Goal: Task Accomplishment & Management: Complete application form

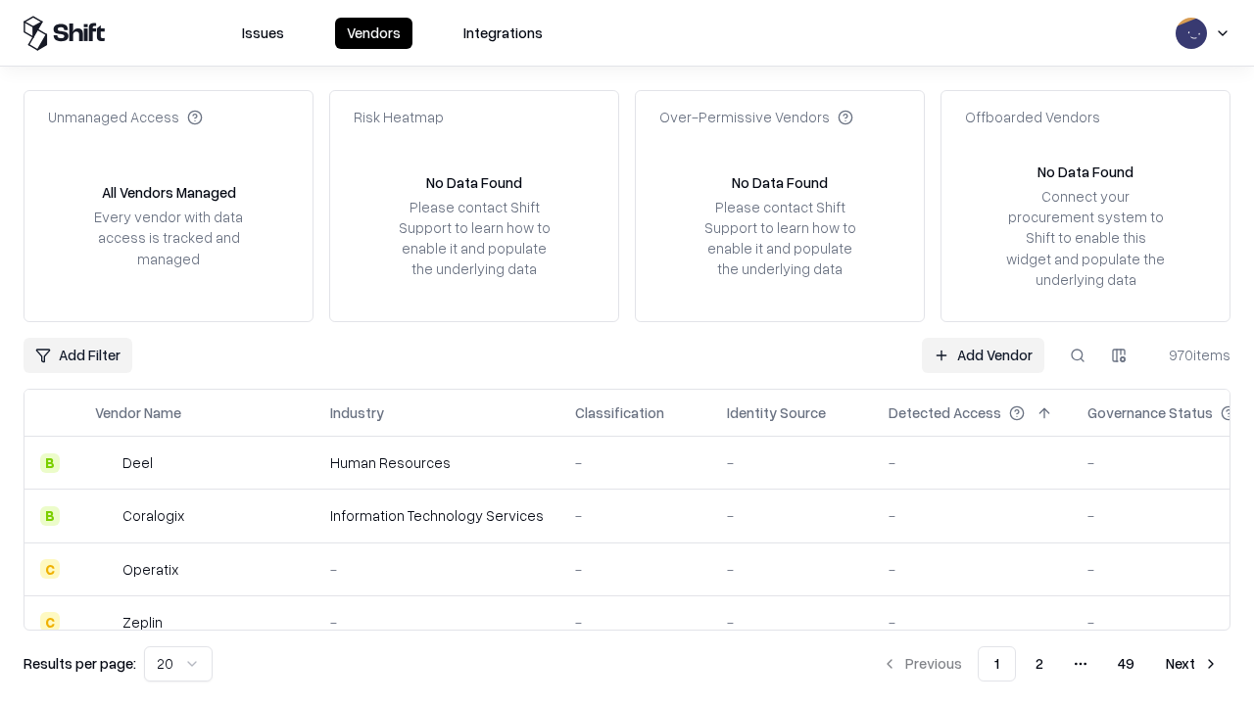
click at [983, 355] on link "Add Vendor" at bounding box center [983, 355] width 122 height 35
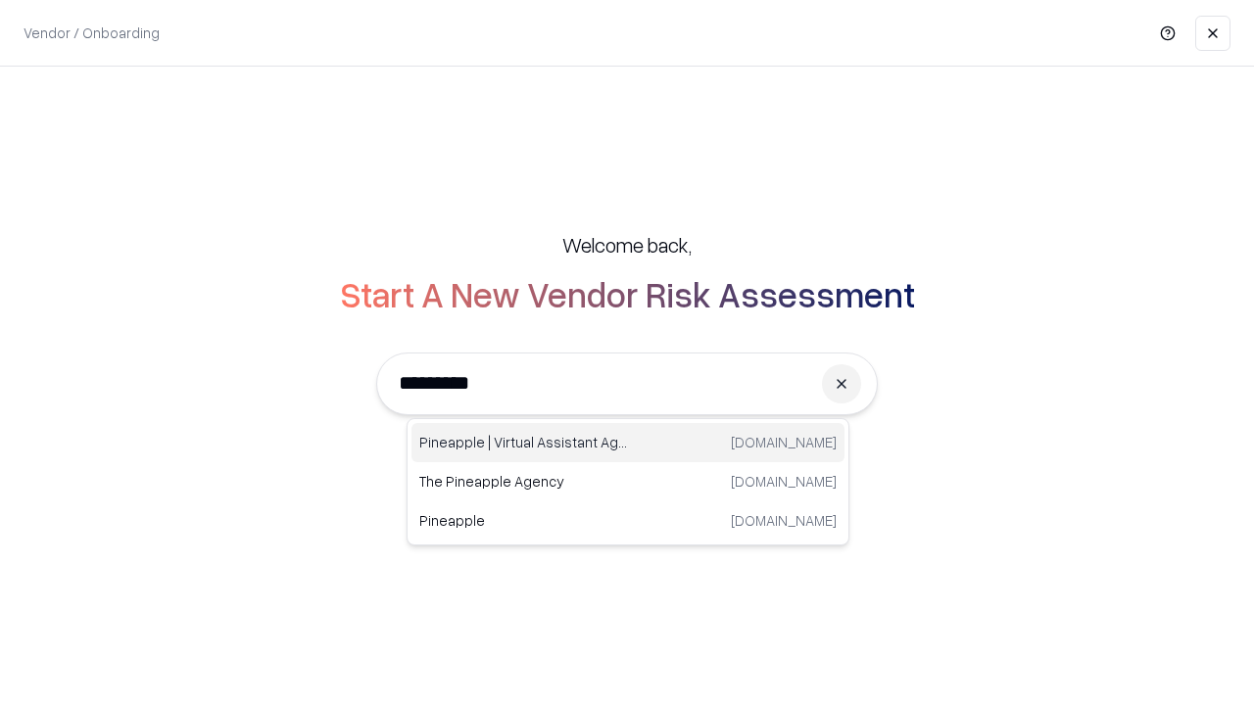
click at [628, 443] on div "Pineapple | Virtual Assistant Agency [DOMAIN_NAME]" at bounding box center [627, 442] width 433 height 39
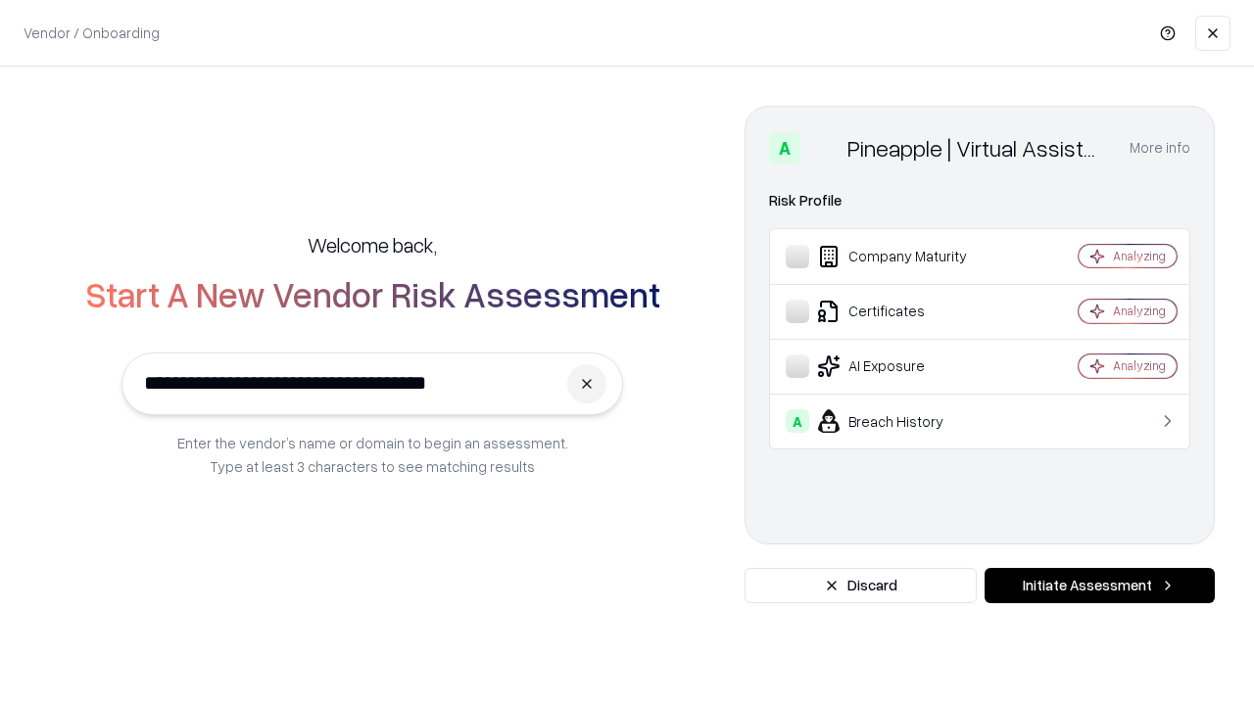
type input "**********"
click at [1099, 586] on button "Initiate Assessment" at bounding box center [1100, 585] width 230 height 35
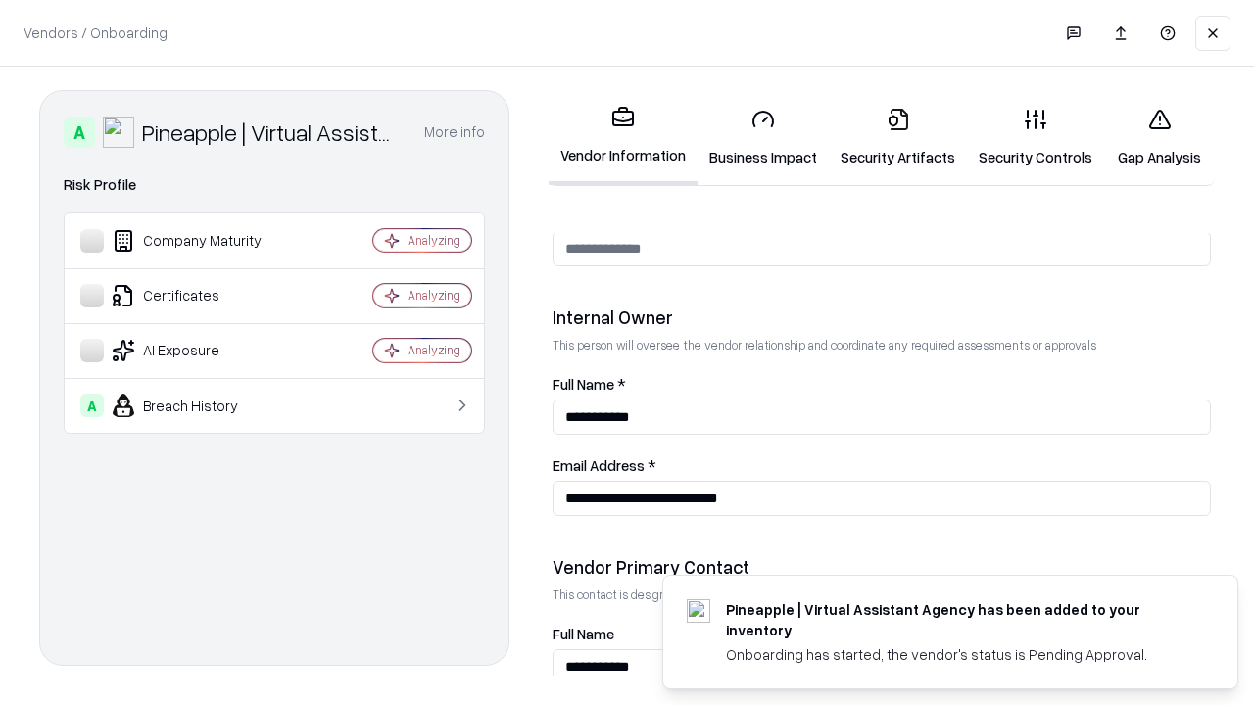
scroll to position [1015, 0]
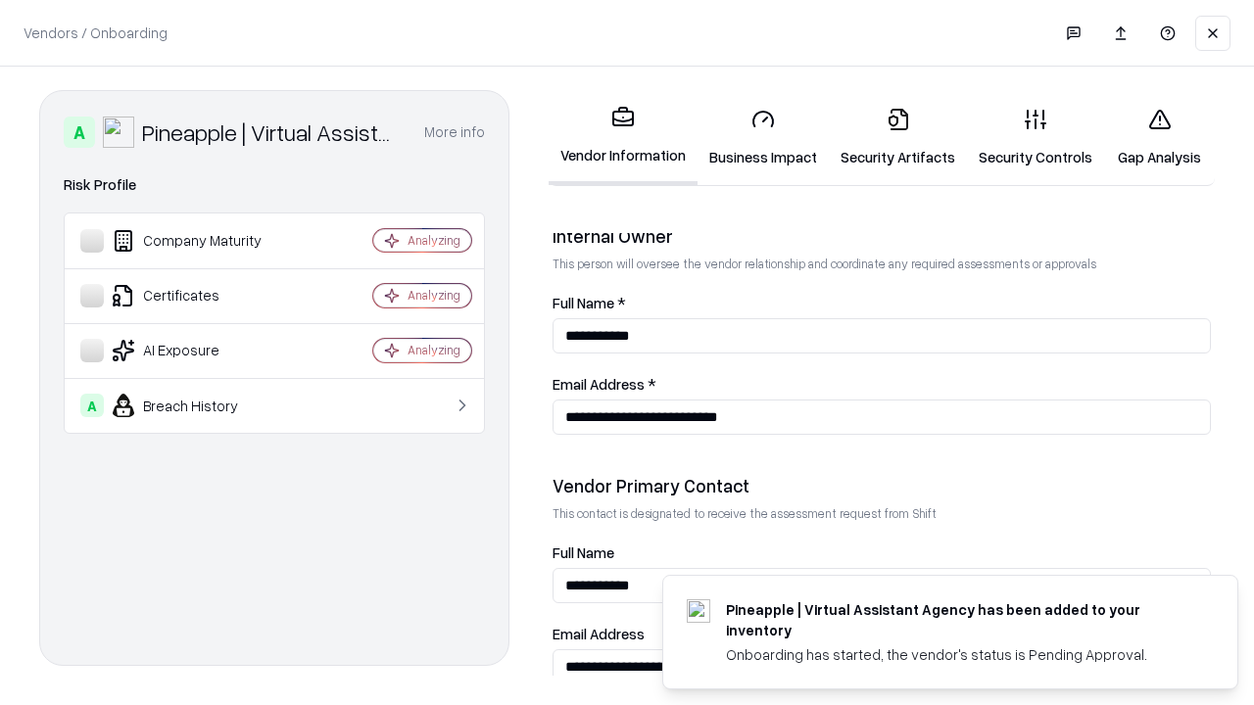
click at [897, 137] on link "Security Artifacts" at bounding box center [898, 137] width 138 height 91
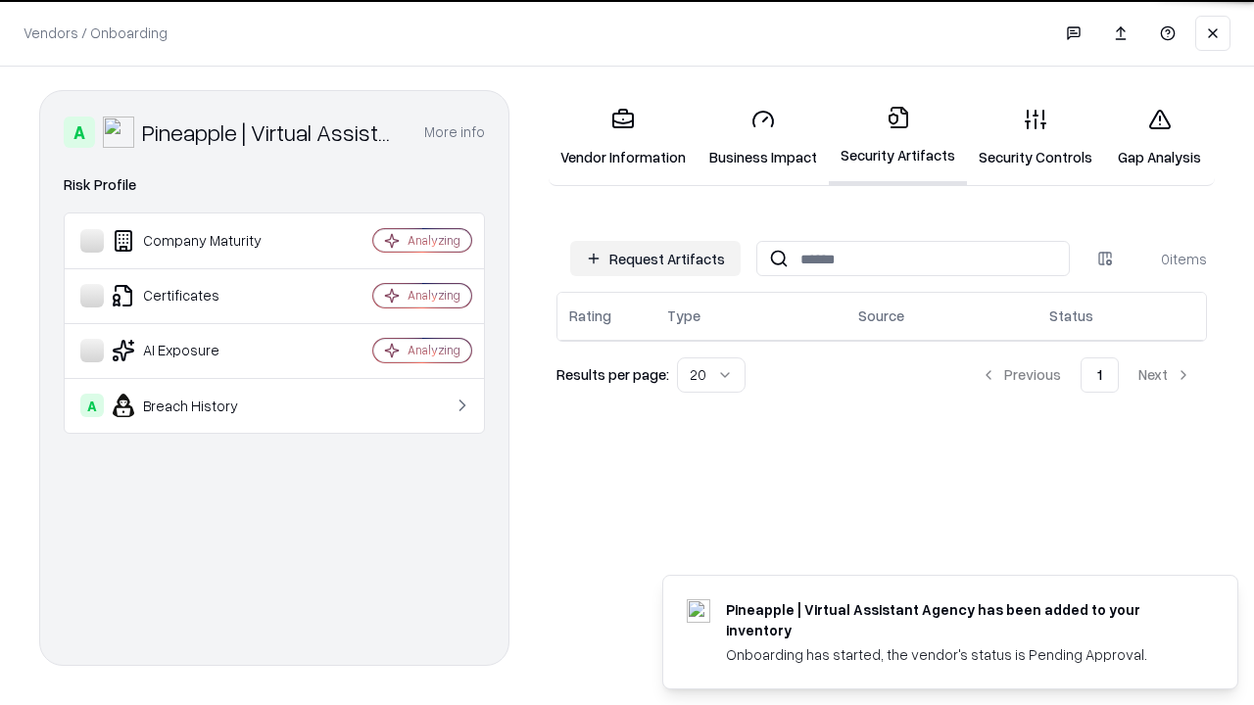
click at [655, 259] on button "Request Artifacts" at bounding box center [655, 258] width 170 height 35
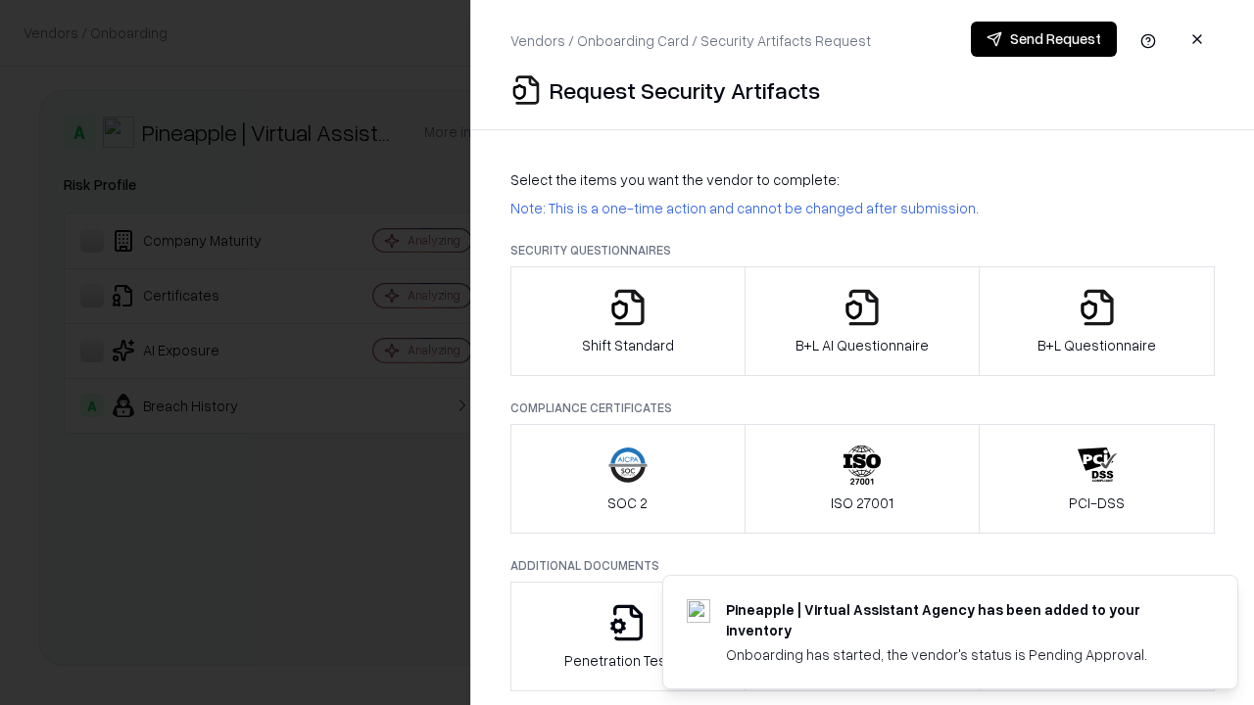
click at [1096, 321] on icon "button" at bounding box center [1097, 307] width 39 height 39
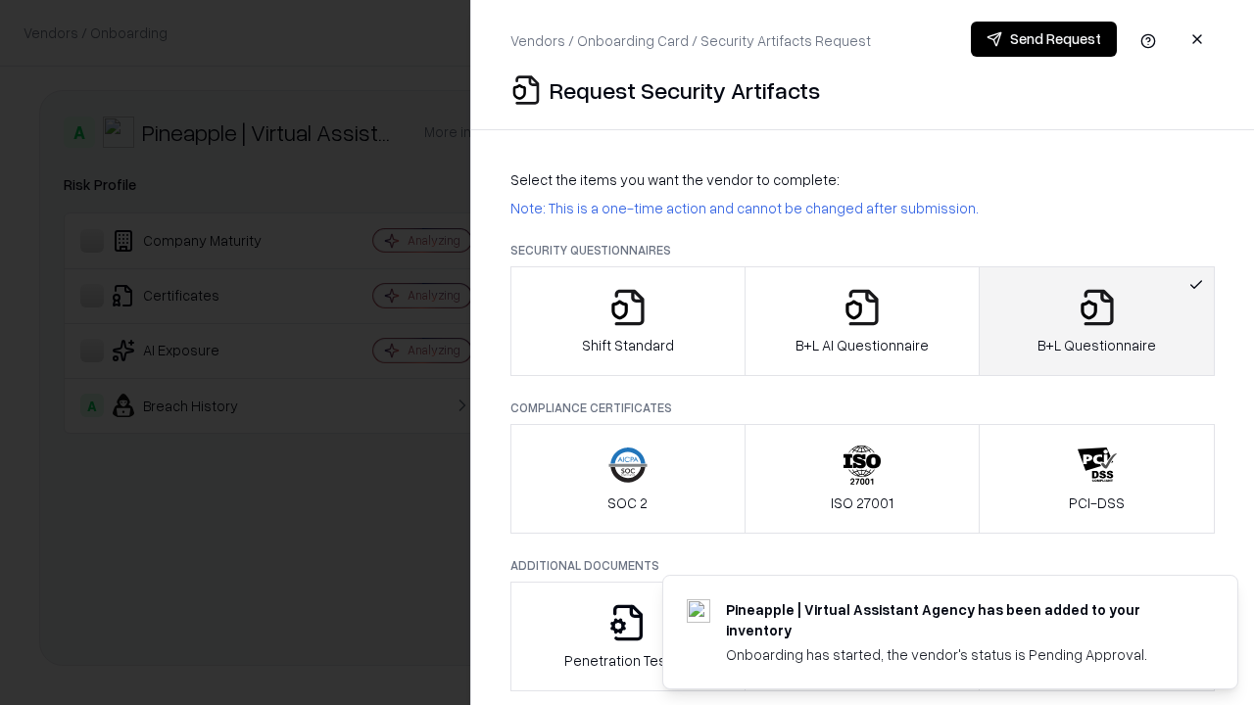
click at [861, 321] on icon "button" at bounding box center [861, 307] width 39 height 39
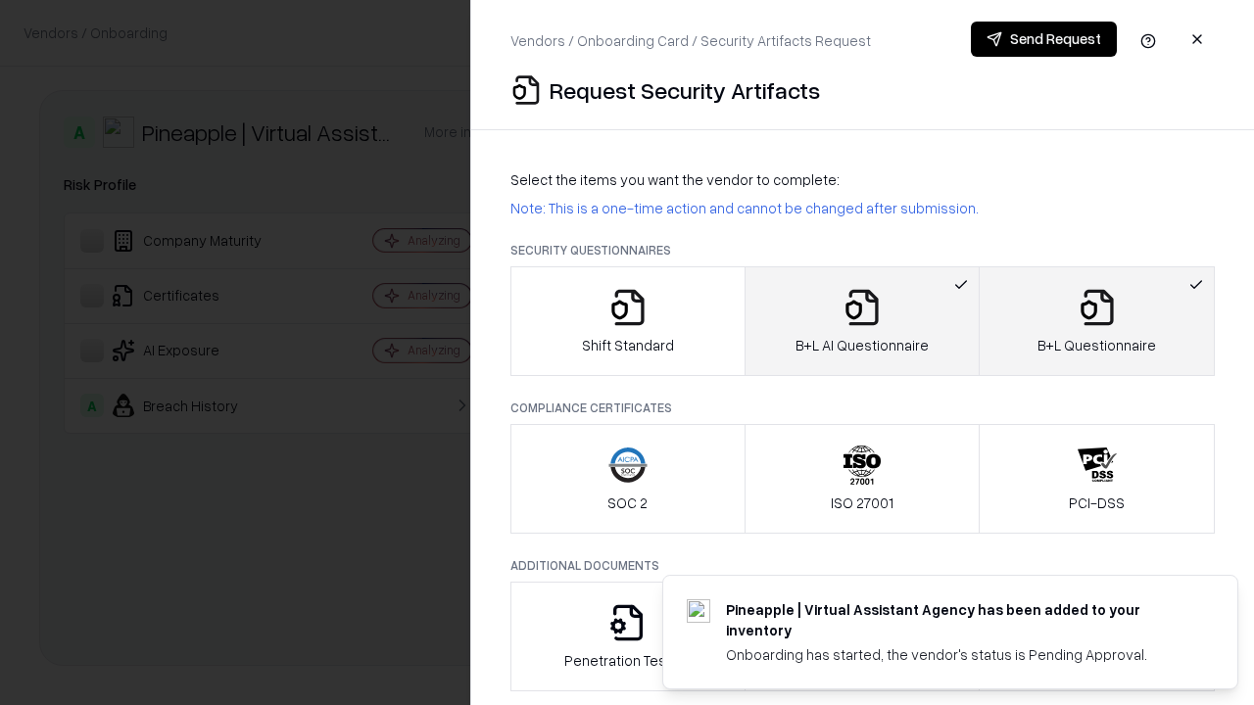
click at [1043, 39] on button "Send Request" at bounding box center [1044, 39] width 146 height 35
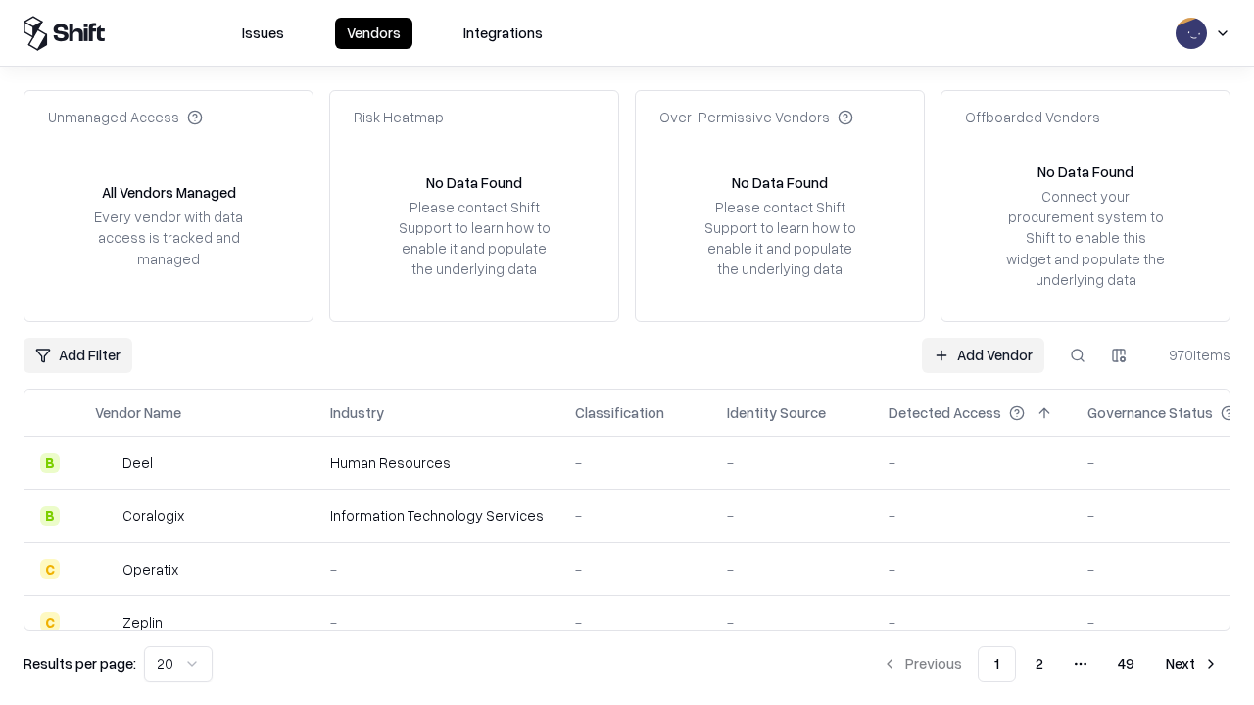
click at [1078, 355] on button at bounding box center [1077, 355] width 35 height 35
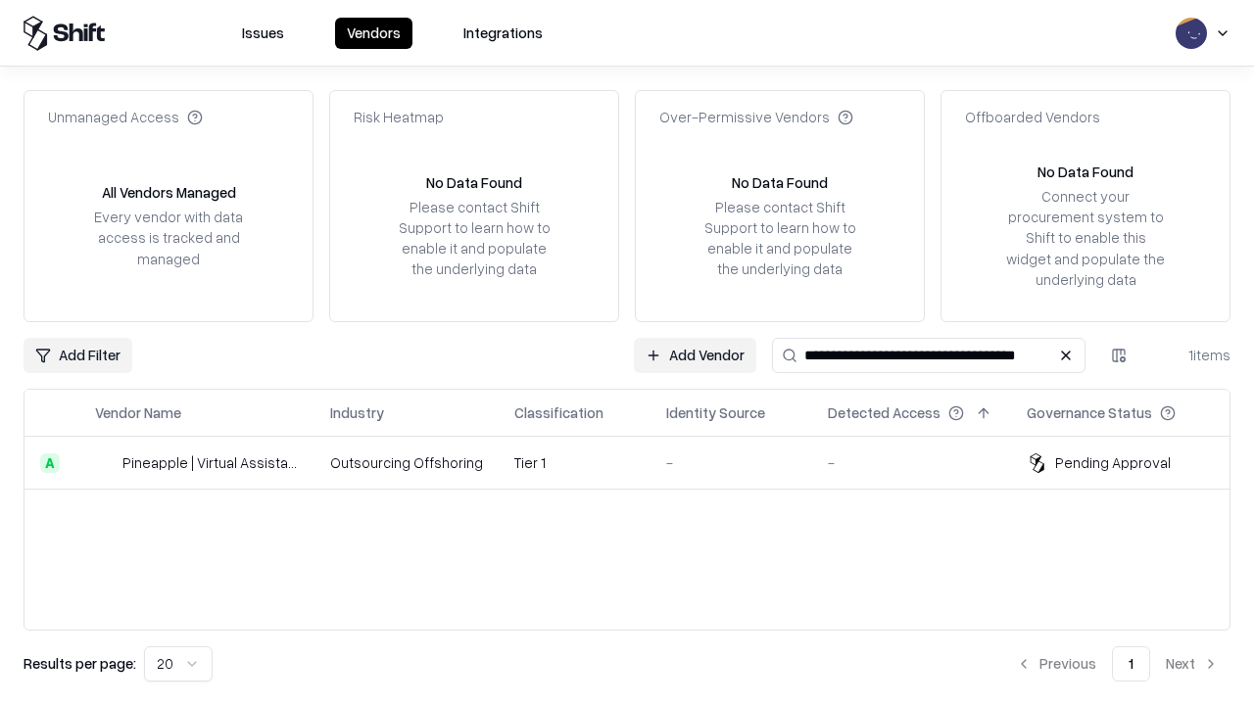
type input "**********"
click at [639, 462] on td "Tier 1" at bounding box center [575, 463] width 152 height 53
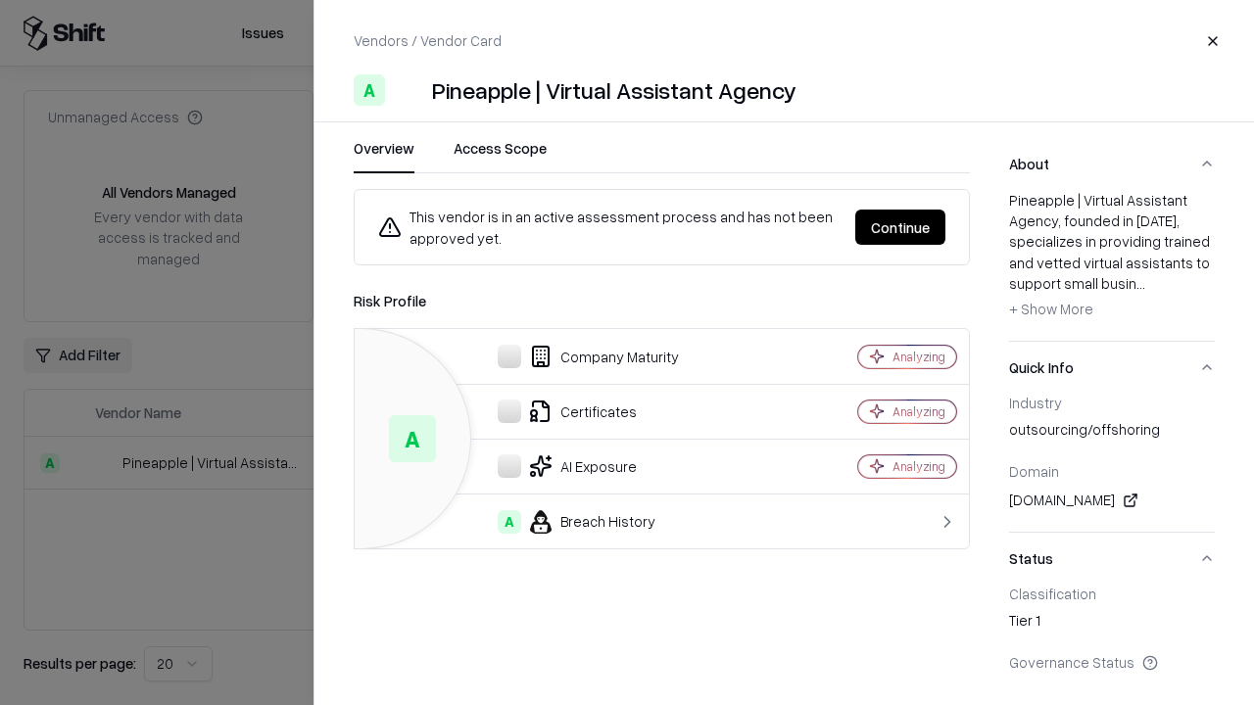
click at [900, 227] on button "Continue" at bounding box center [900, 227] width 90 height 35
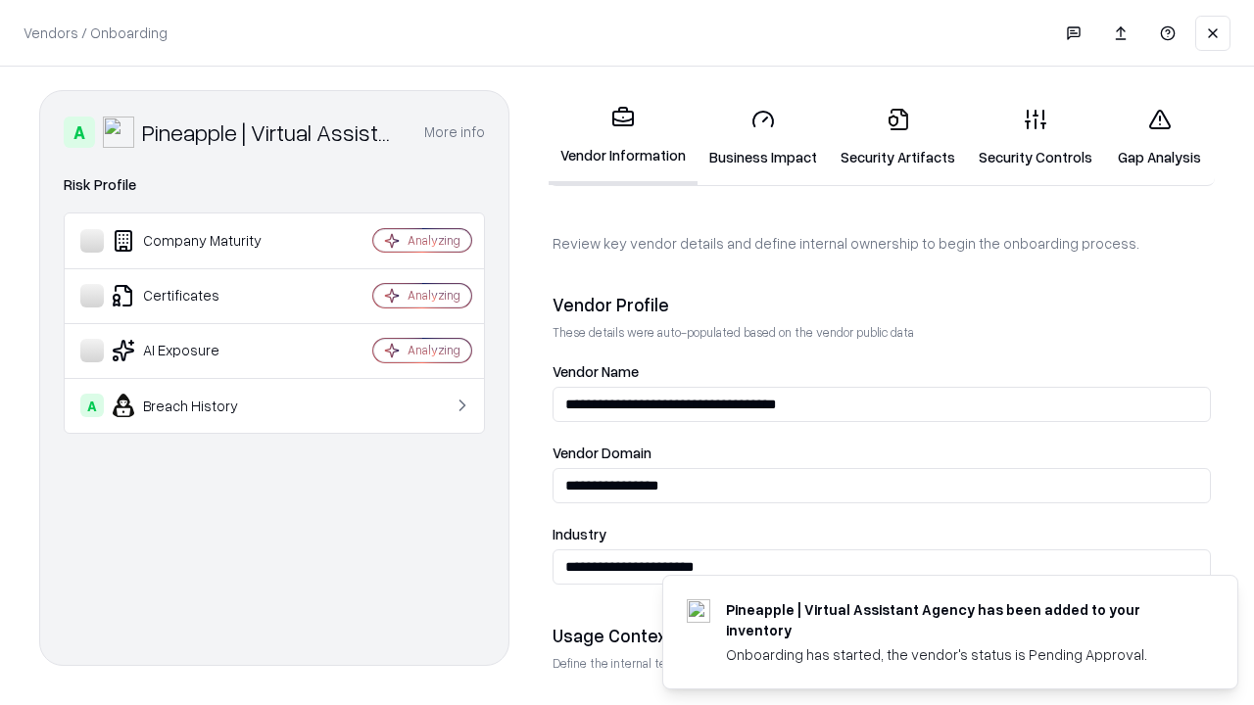
click at [897, 137] on link "Security Artifacts" at bounding box center [898, 137] width 138 height 91
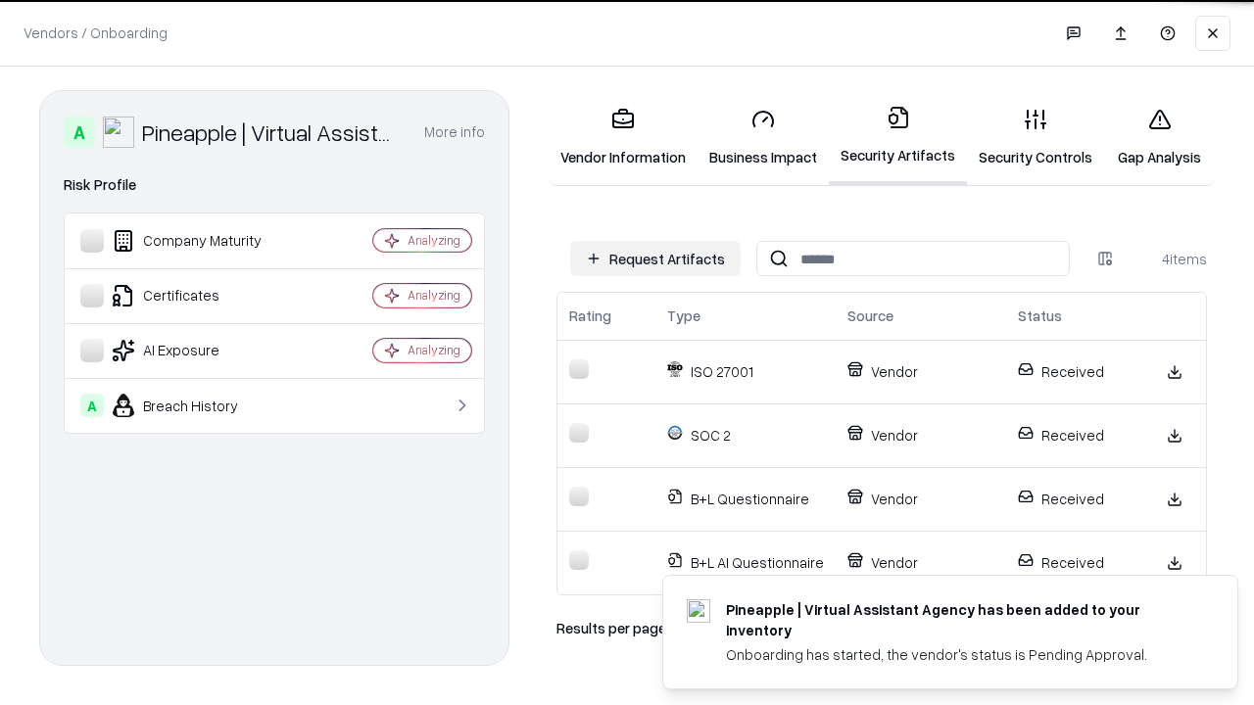
click at [1159, 137] on link "Gap Analysis" at bounding box center [1159, 137] width 111 height 91
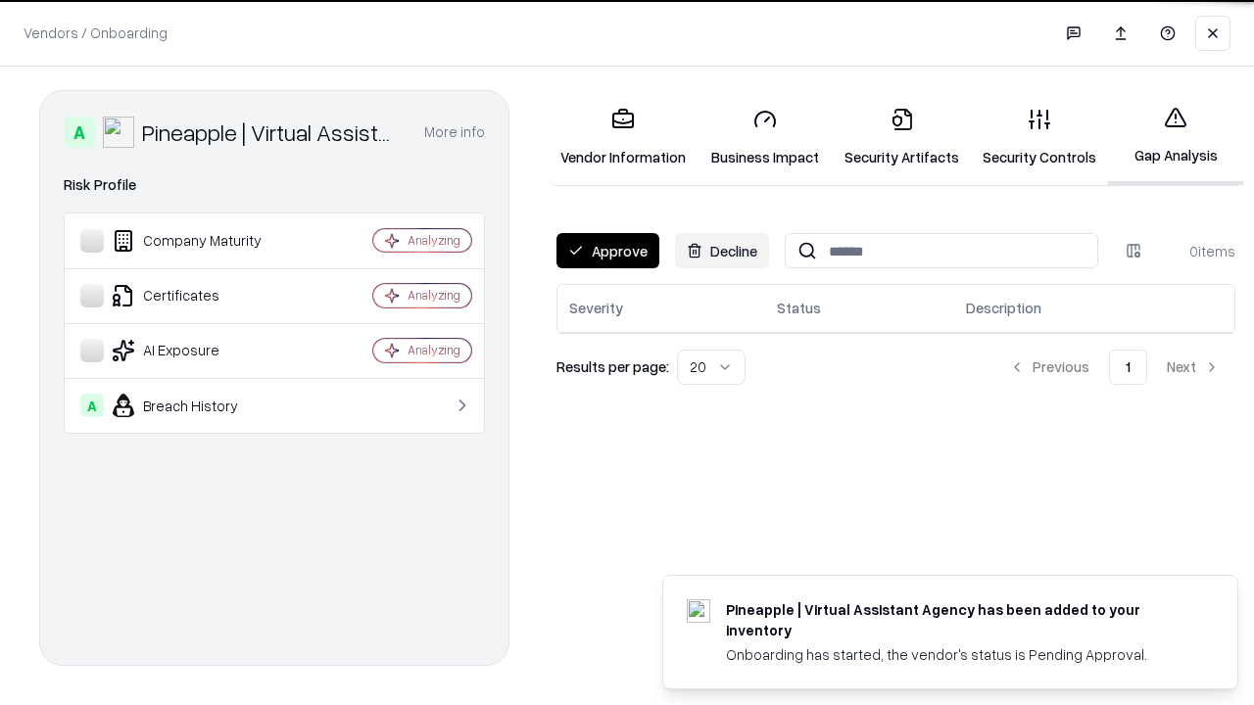
click at [607, 251] on button "Approve" at bounding box center [607, 250] width 103 height 35
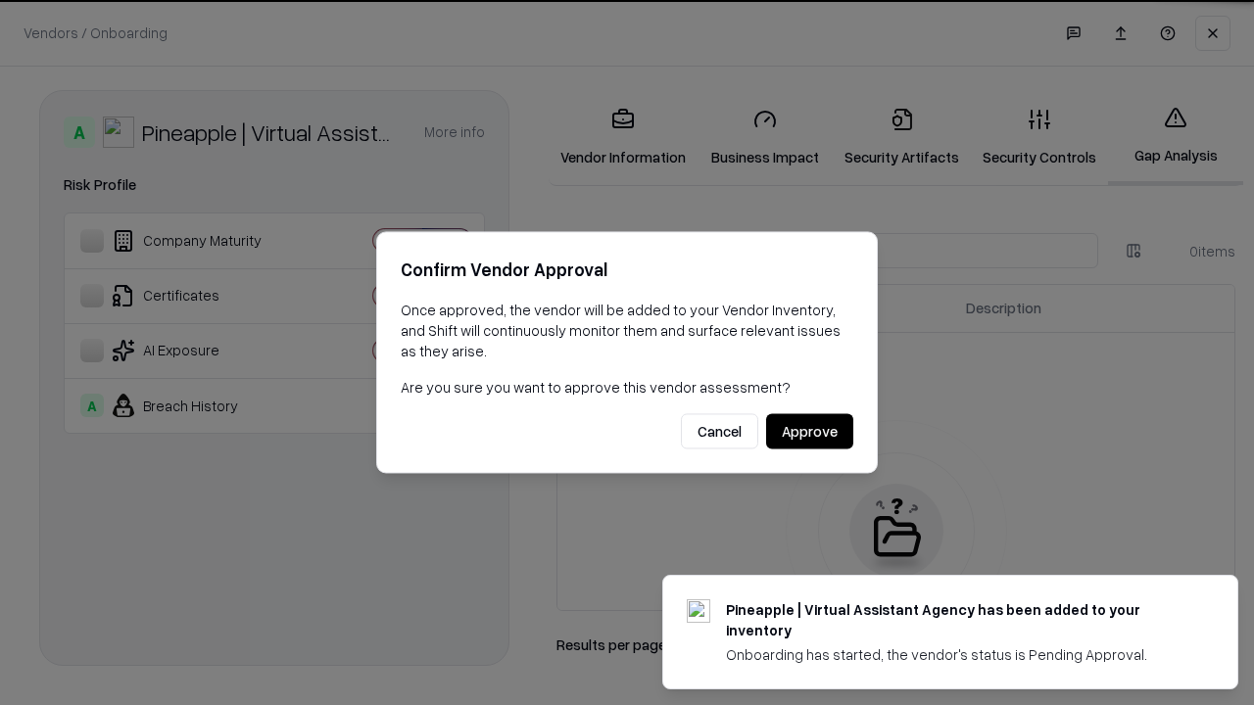
click at [809, 431] on button "Approve" at bounding box center [809, 431] width 87 height 35
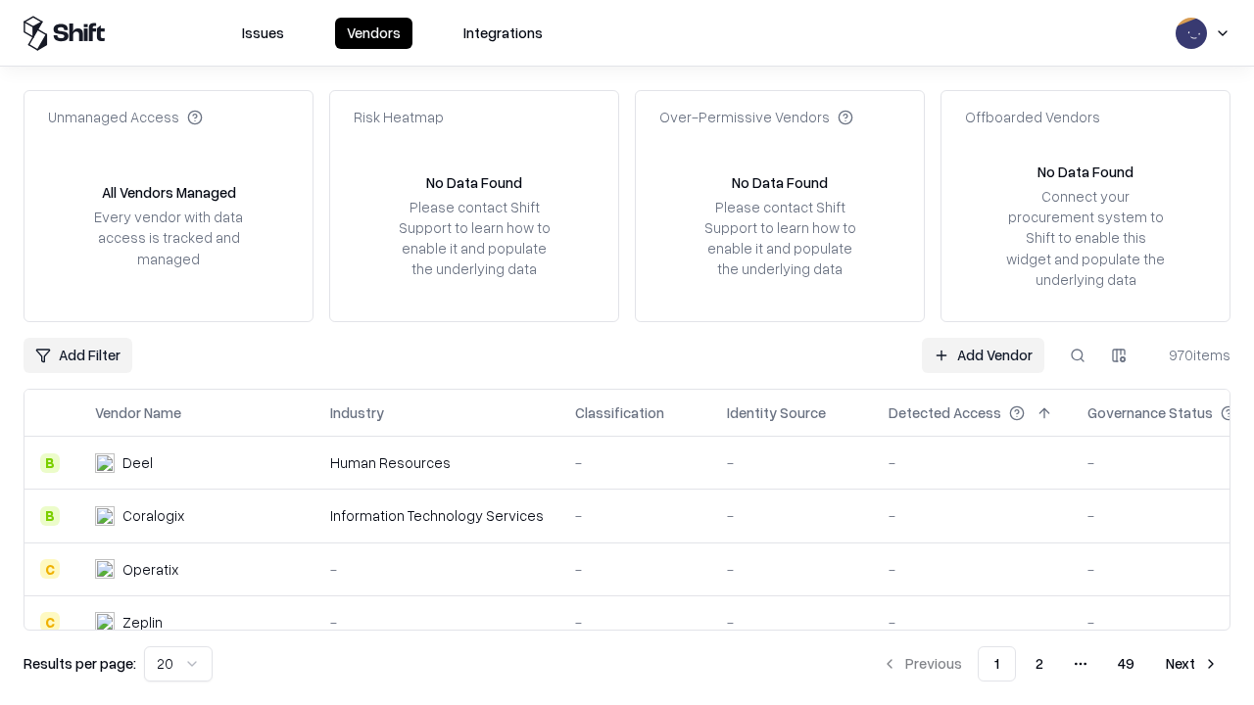
type input "**********"
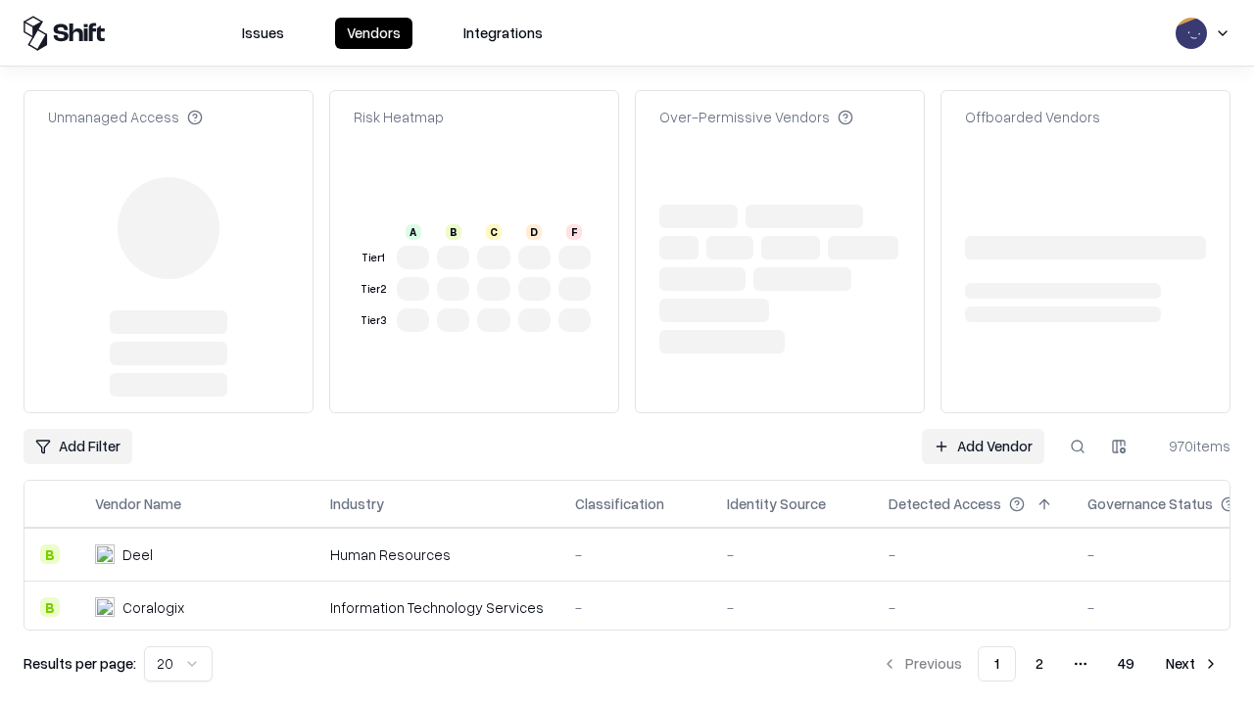
click at [983, 447] on link "Add Vendor" at bounding box center [983, 446] width 122 height 35
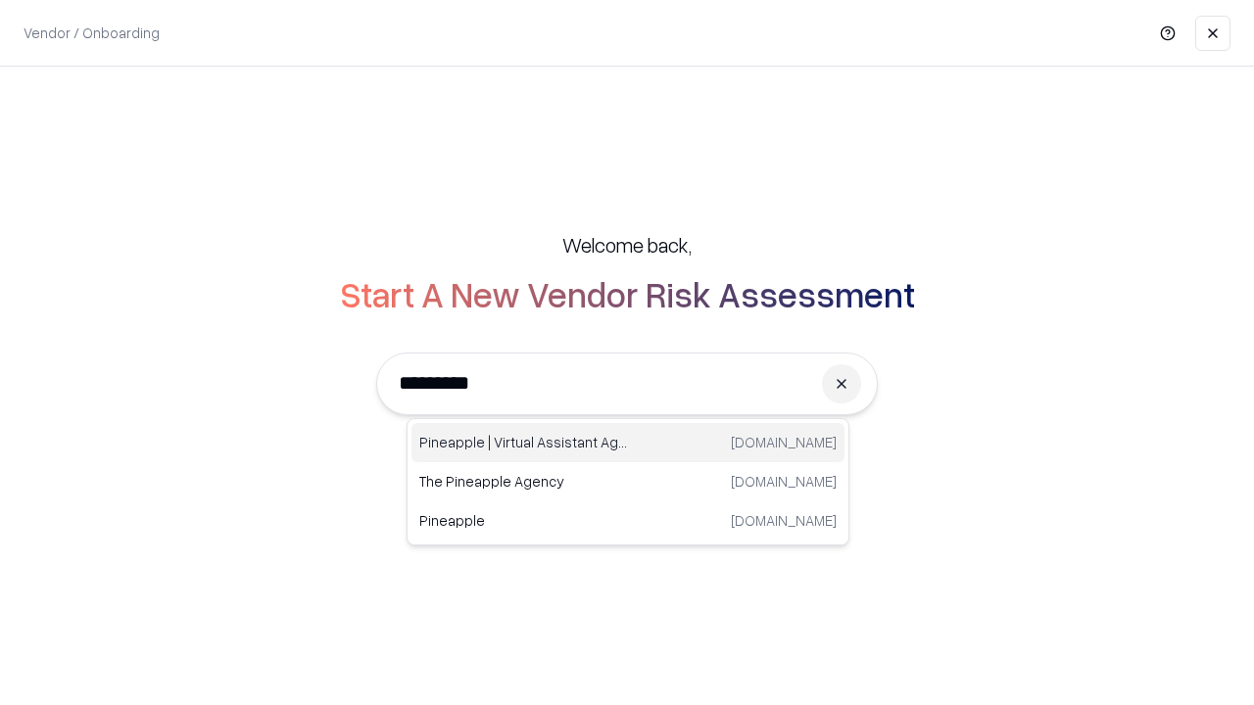
click at [628, 443] on div "Pineapple | Virtual Assistant Agency [DOMAIN_NAME]" at bounding box center [627, 442] width 433 height 39
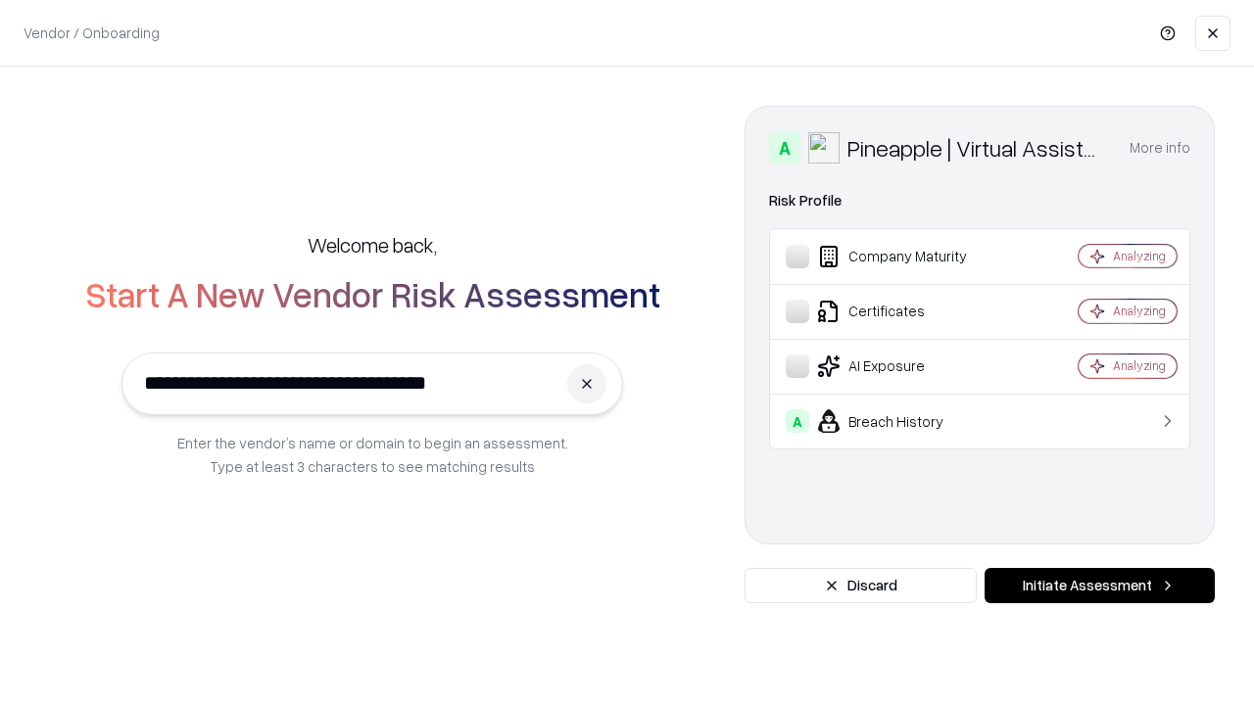
type input "**********"
click at [1099, 586] on button "Initiate Assessment" at bounding box center [1100, 585] width 230 height 35
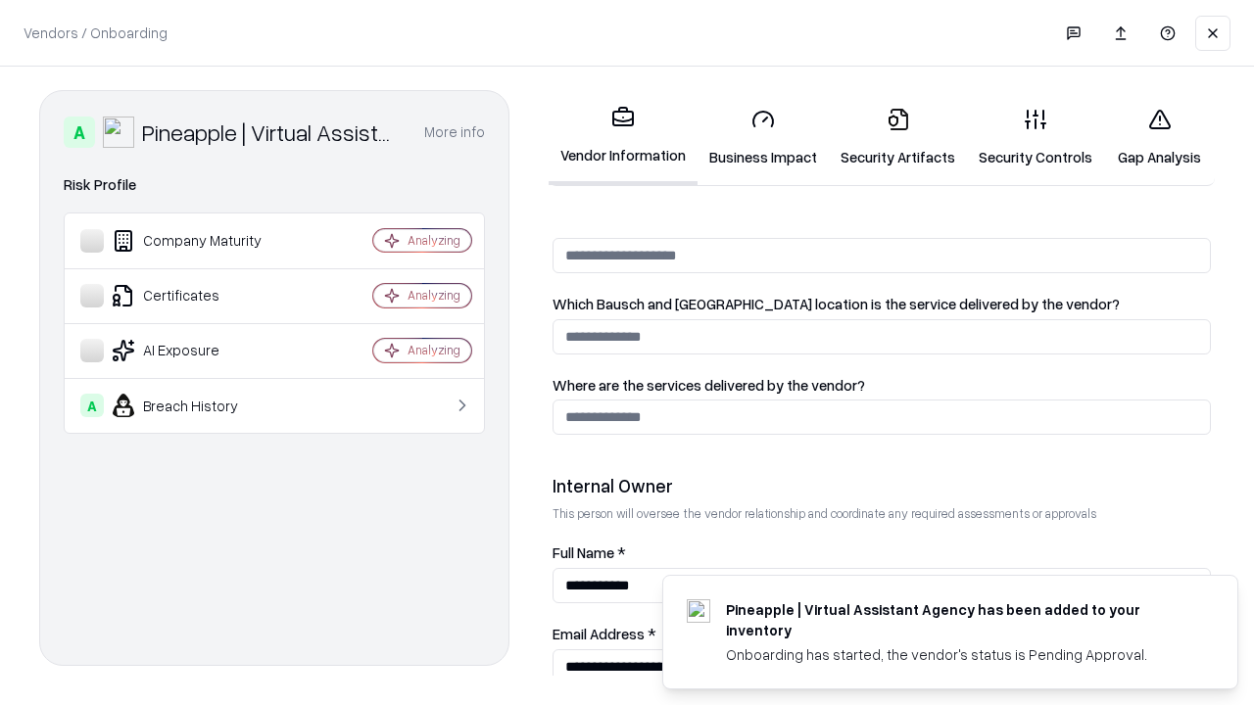
scroll to position [1015, 0]
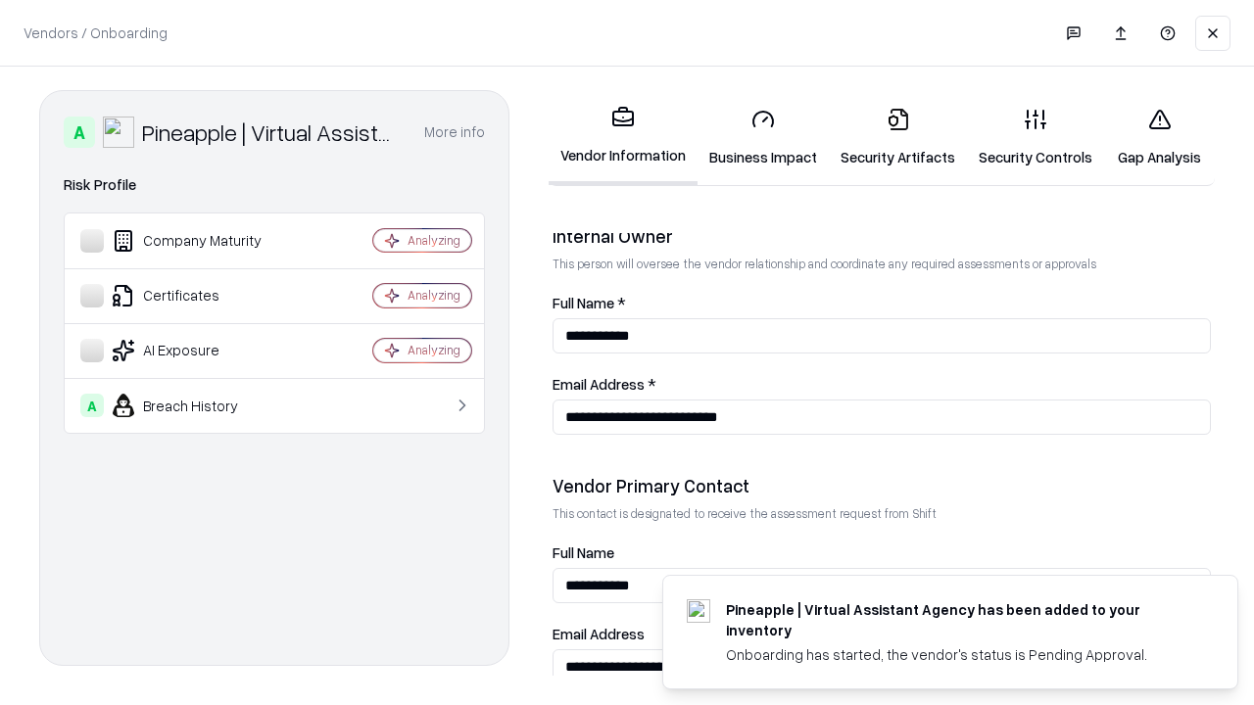
click at [1159, 137] on link "Gap Analysis" at bounding box center [1159, 137] width 111 height 91
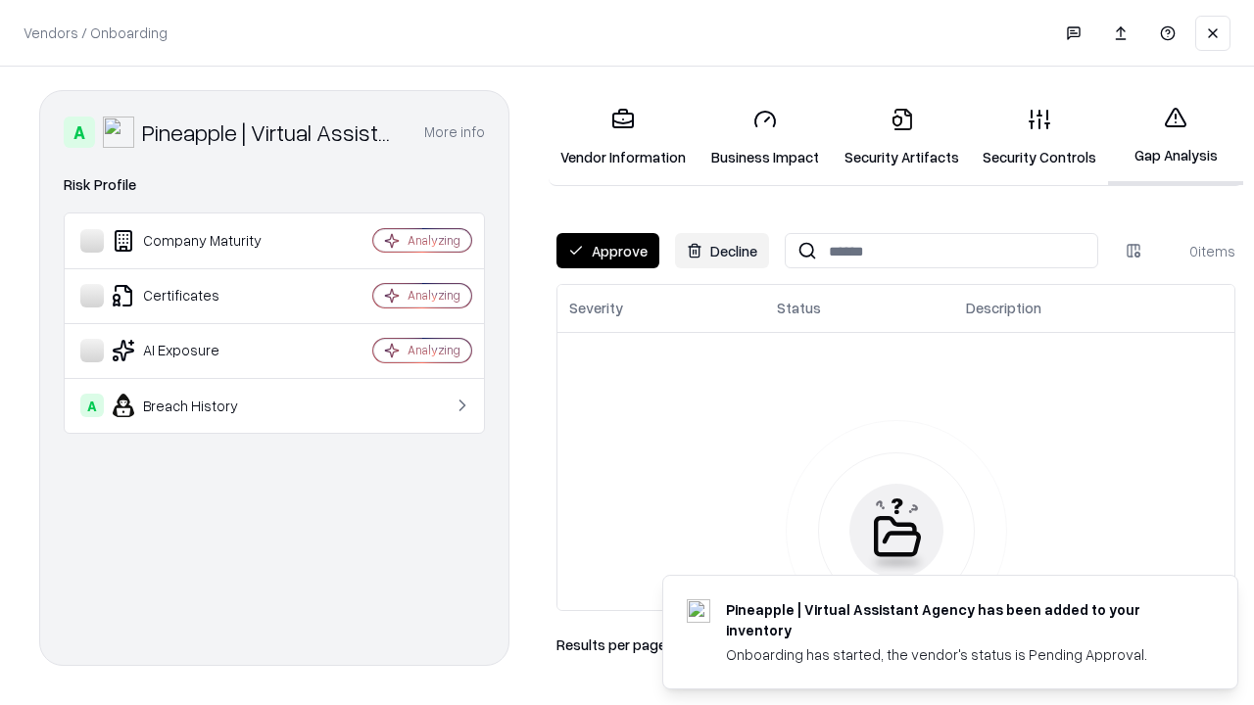
click at [607, 251] on button "Approve" at bounding box center [607, 250] width 103 height 35
